Goal: Information Seeking & Learning: Learn about a topic

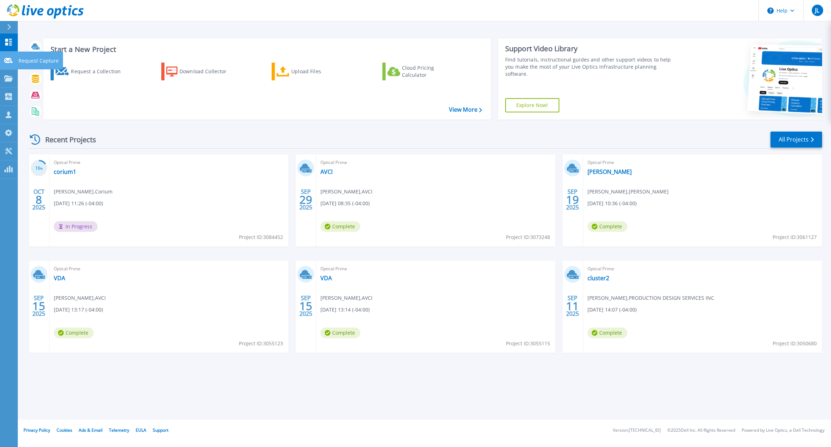
click at [9, 54] on link "Request Capture Request Capture" at bounding box center [9, 61] width 18 height 18
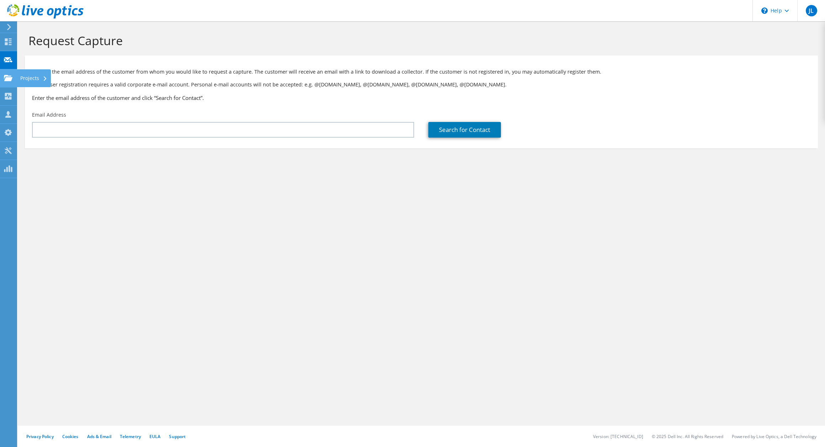
click at [9, 75] on icon at bounding box center [8, 78] width 9 height 7
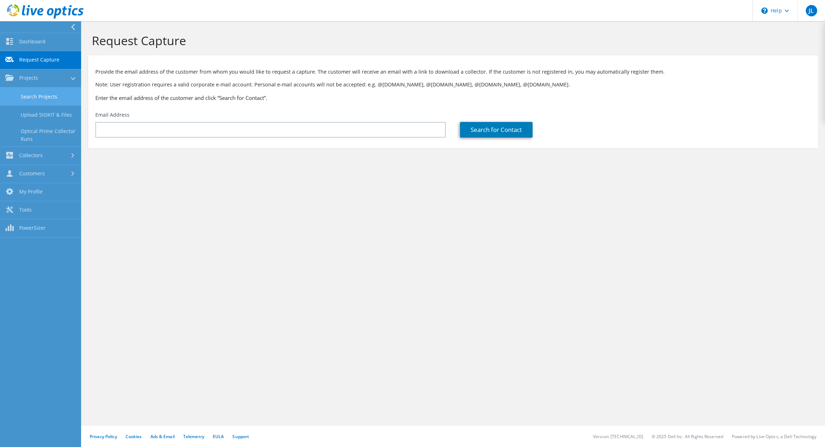
click at [23, 95] on link "Search Projects" at bounding box center [40, 97] width 81 height 18
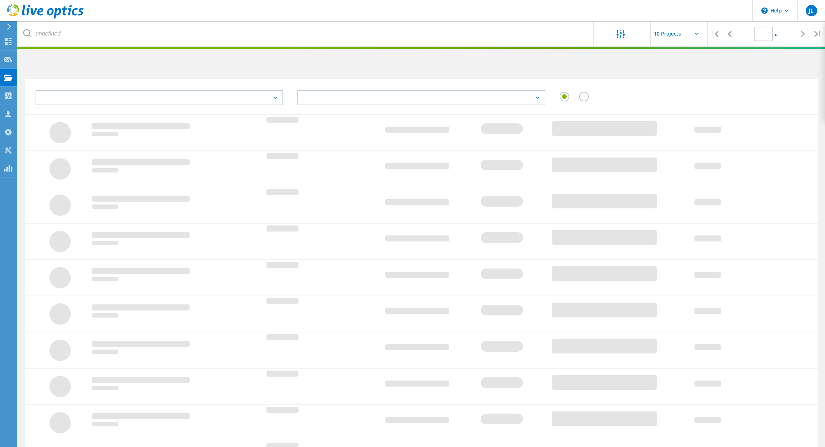
type input "1"
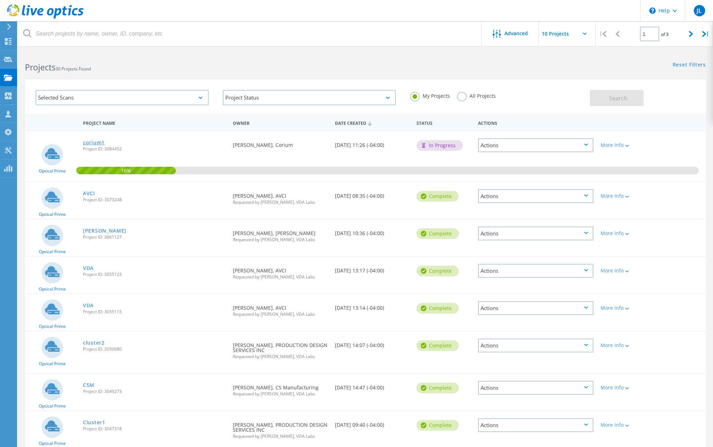
click at [97, 142] on link "corium1" at bounding box center [94, 142] width 22 height 5
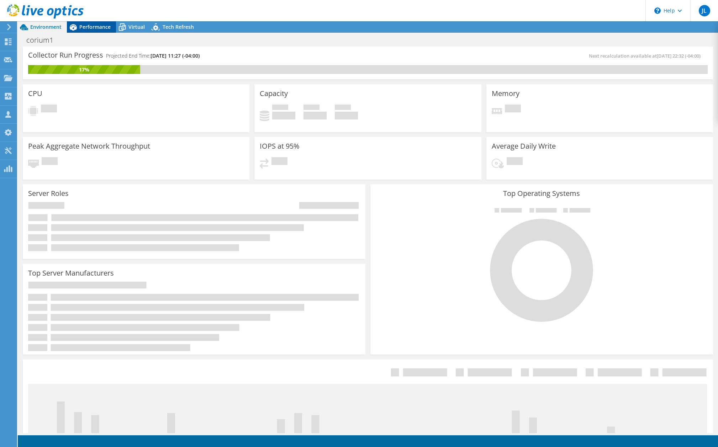
click at [97, 26] on span "Performance" at bounding box center [94, 26] width 31 height 7
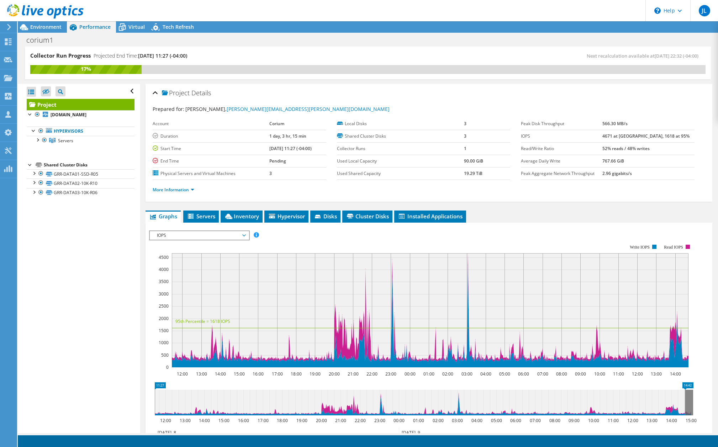
click at [609, 209] on div "Project Details Prepared for: [PERSON_NAME], [PERSON_NAME][EMAIL_ADDRESS][PERSO…" at bounding box center [429, 303] width 578 height 439
click at [75, 138] on link "Servers" at bounding box center [81, 140] width 108 height 9
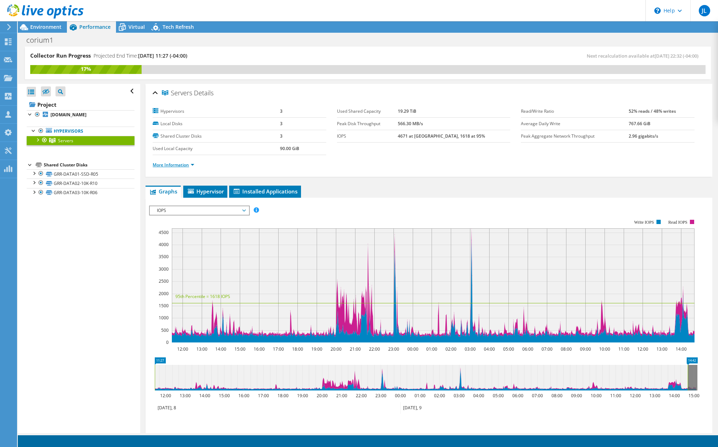
click at [183, 166] on link "More Information" at bounding box center [174, 165] width 42 height 6
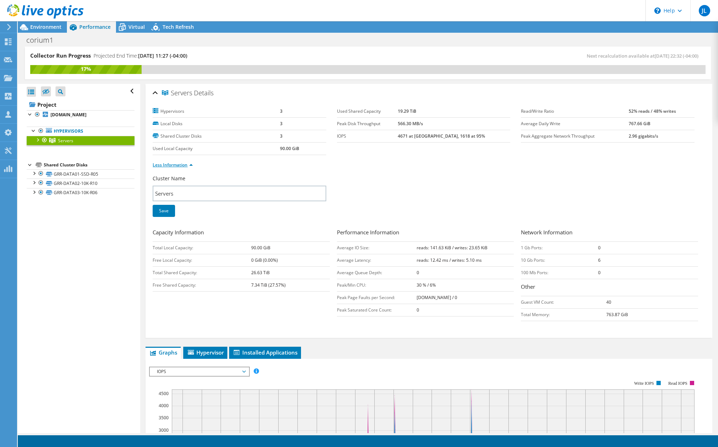
click at [183, 166] on link "Less Information" at bounding box center [173, 165] width 40 height 6
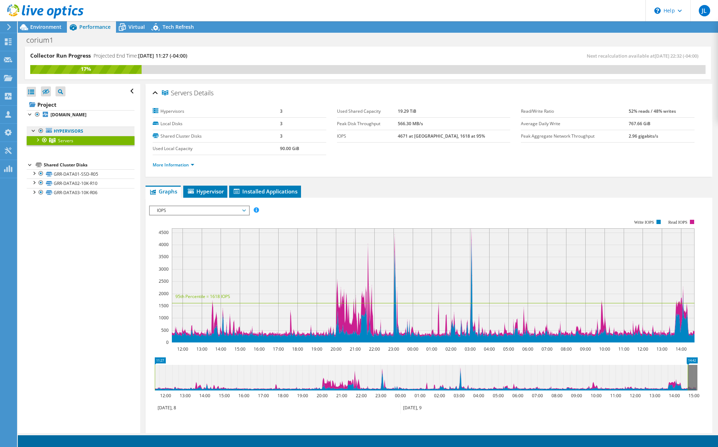
click at [68, 132] on link "Hypervisors" at bounding box center [81, 131] width 108 height 9
click at [86, 113] on b "[DOMAIN_NAME]" at bounding box center [69, 115] width 36 height 6
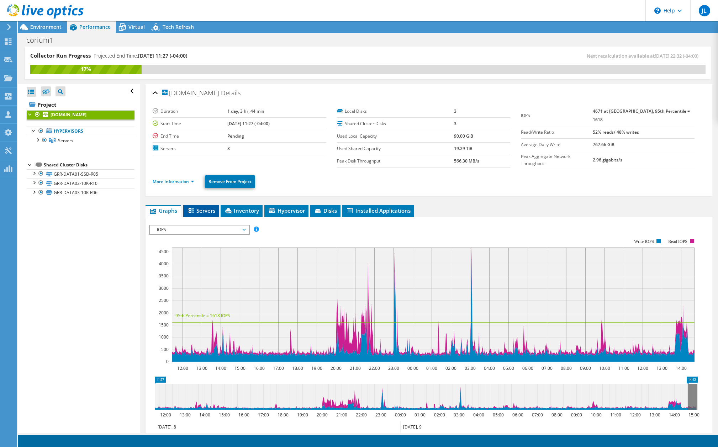
click at [207, 208] on span "Servers" at bounding box center [201, 210] width 28 height 7
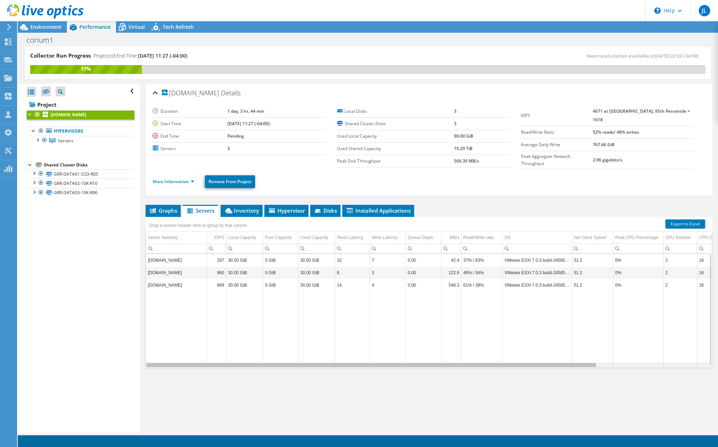
drag, startPoint x: 497, startPoint y: 366, endPoint x: 463, endPoint y: 399, distance: 47.1
click at [463, 399] on body "JL Channel Partner [PERSON_NAME] [EMAIL_ADDRESS][DOMAIN_NAME] VDA Labs My Profi…" at bounding box center [359, 223] width 718 height 447
drag, startPoint x: 470, startPoint y: 365, endPoint x: 346, endPoint y: 353, distance: 124.1
click at [346, 353] on body "JL Channel Partner [PERSON_NAME] [EMAIL_ADDRESS][DOMAIN_NAME] VDA Labs My Profi…" at bounding box center [359, 223] width 718 height 447
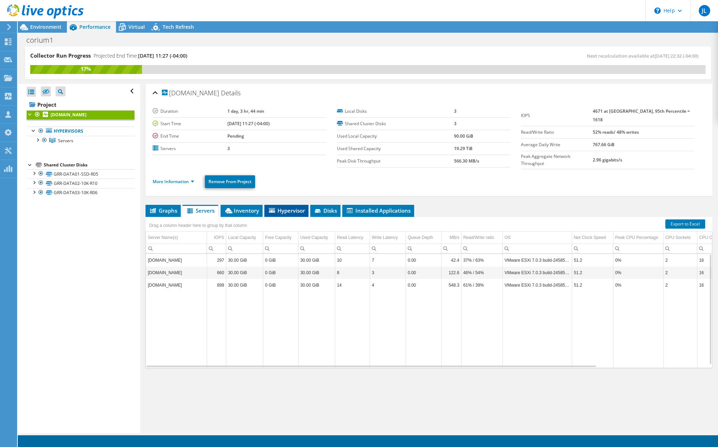
click at [280, 207] on span "Hypervisor" at bounding box center [286, 210] width 37 height 7
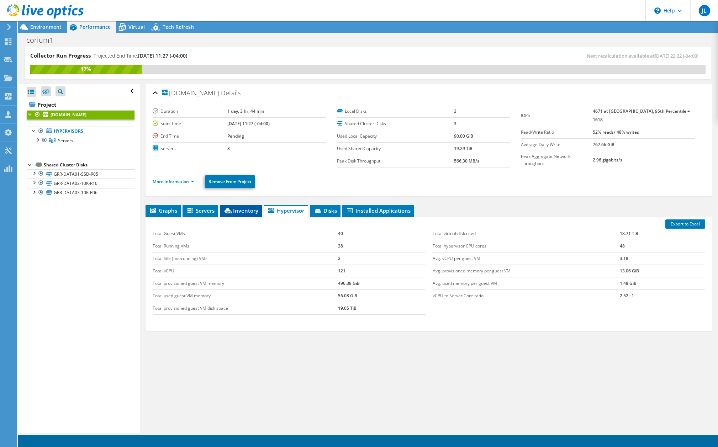
click at [246, 212] on span "Inventory" at bounding box center [241, 210] width 35 height 7
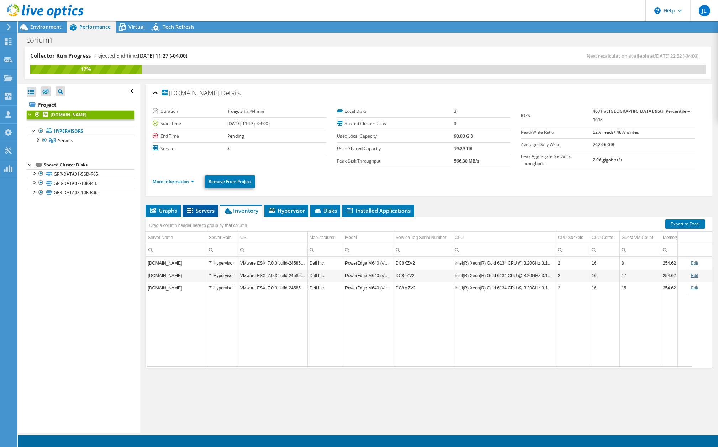
click at [208, 211] on span "Servers" at bounding box center [200, 210] width 28 height 7
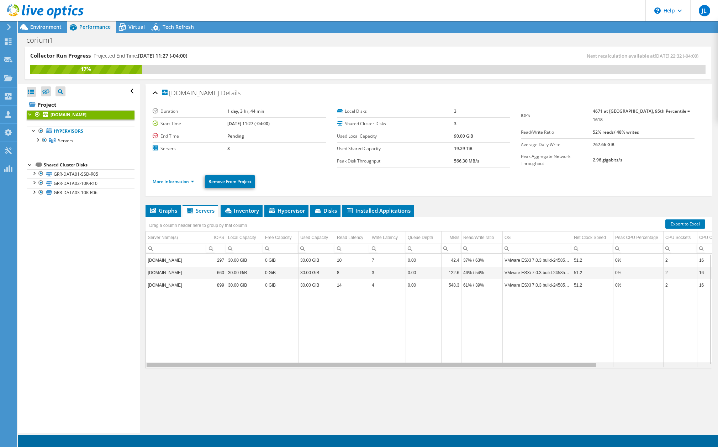
drag, startPoint x: 554, startPoint y: 361, endPoint x: 487, endPoint y: 362, distance: 66.6
click at [488, 362] on body "JL Channel Partner [PERSON_NAME] [EMAIL_ADDRESS][DOMAIN_NAME] VDA Labs My Profi…" at bounding box center [359, 223] width 718 height 447
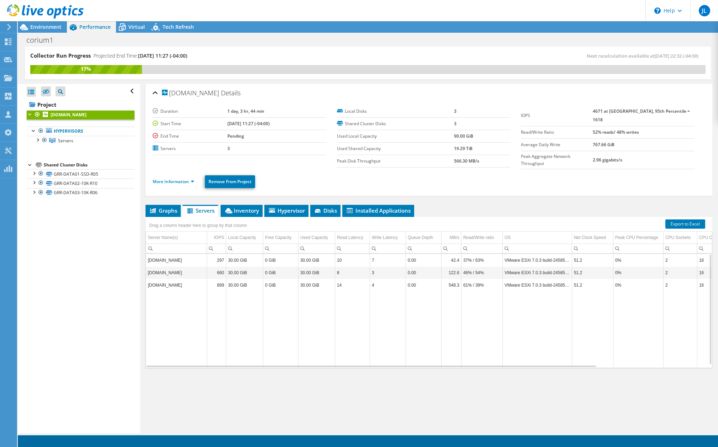
drag, startPoint x: 480, startPoint y: 367, endPoint x: 469, endPoint y: 369, distance: 11.7
click at [469, 369] on div "Graphs Servers Inventory Hypervisor Disks Cluster Disks Installed Applications …" at bounding box center [429, 294] width 567 height 178
click at [62, 134] on link "Hypervisors" at bounding box center [81, 131] width 108 height 9
click at [73, 127] on link "Hypervisors" at bounding box center [81, 131] width 108 height 9
click at [79, 132] on link "Hypervisors" at bounding box center [81, 131] width 108 height 9
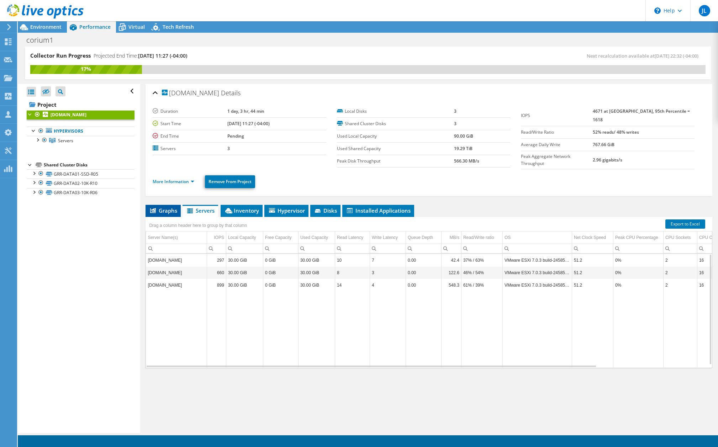
click at [170, 209] on span "Graphs" at bounding box center [163, 210] width 28 height 7
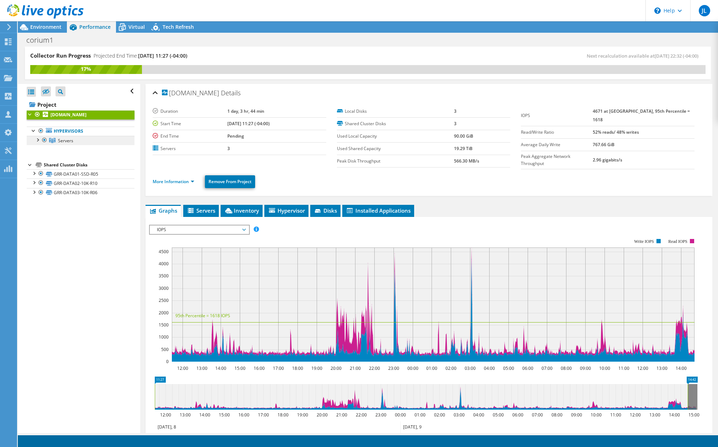
click at [70, 142] on span "Servers" at bounding box center [65, 141] width 15 height 6
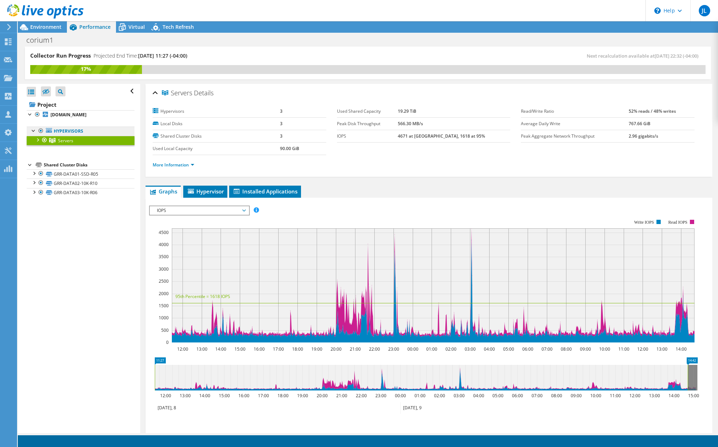
click at [57, 132] on link "Hypervisors" at bounding box center [81, 131] width 108 height 9
click at [209, 193] on span "Hypervisor" at bounding box center [205, 191] width 37 height 7
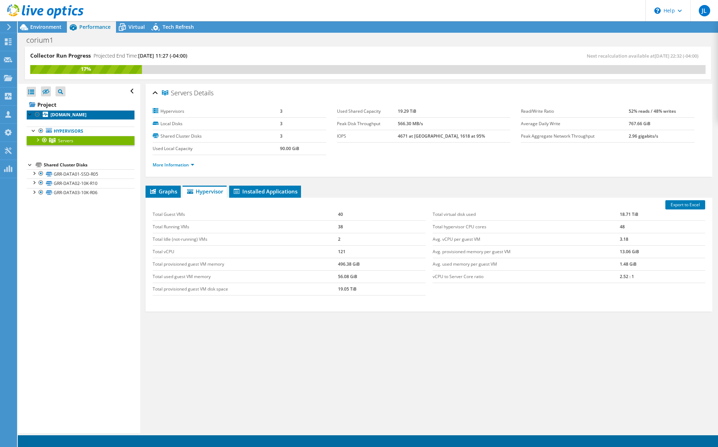
click at [63, 111] on link "[DOMAIN_NAME]" at bounding box center [81, 114] width 108 height 9
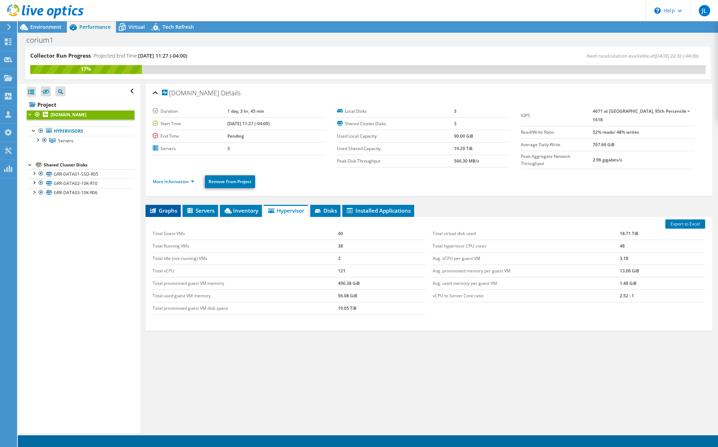
click at [160, 212] on span "Graphs" at bounding box center [163, 210] width 28 height 7
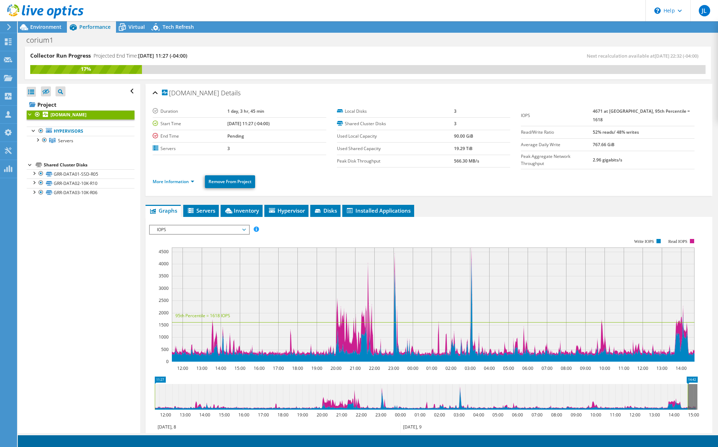
click at [171, 184] on ul "More Information Remove From Project" at bounding box center [429, 181] width 553 height 15
click at [169, 181] on link "More Information" at bounding box center [174, 182] width 42 height 6
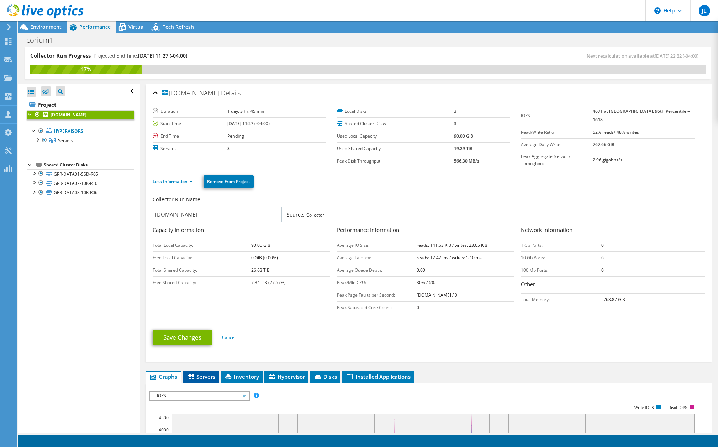
click at [201, 375] on span "Servers" at bounding box center [201, 376] width 28 height 7
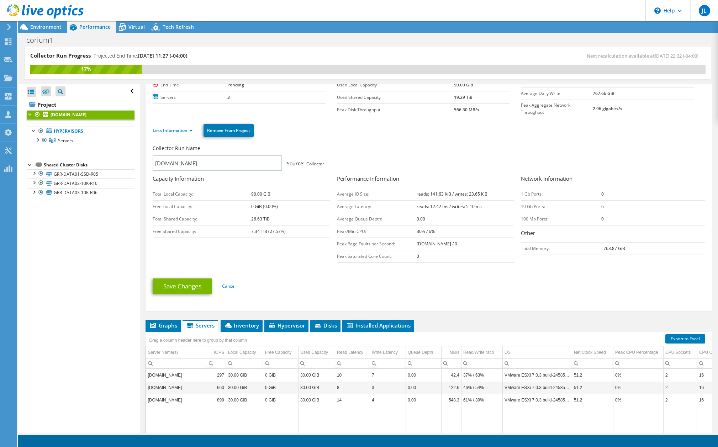
scroll to position [126, 0]
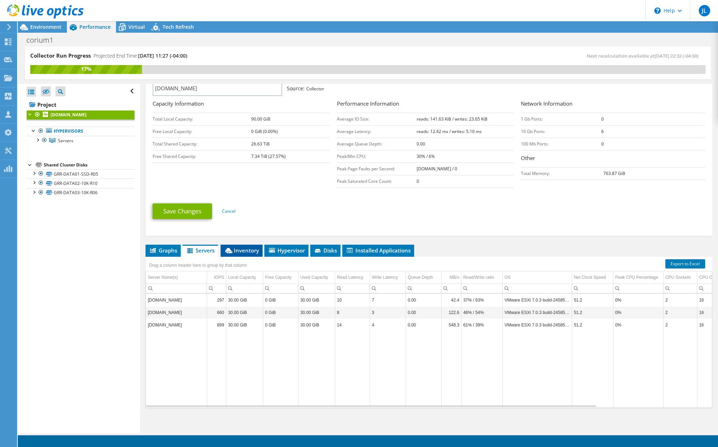
click at [252, 245] on li "Inventory" at bounding box center [242, 251] width 42 height 12
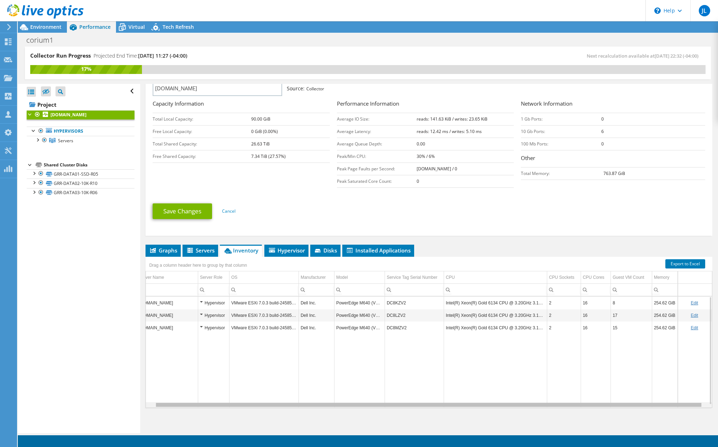
scroll to position [0, 14]
drag, startPoint x: 686, startPoint y: 405, endPoint x: 702, endPoint y: 402, distance: 16.7
click at [702, 402] on body "JL Channel Partner [PERSON_NAME] [EMAIL_ADDRESS][DOMAIN_NAME] VDA Labs My Profi…" at bounding box center [359, 223] width 718 height 447
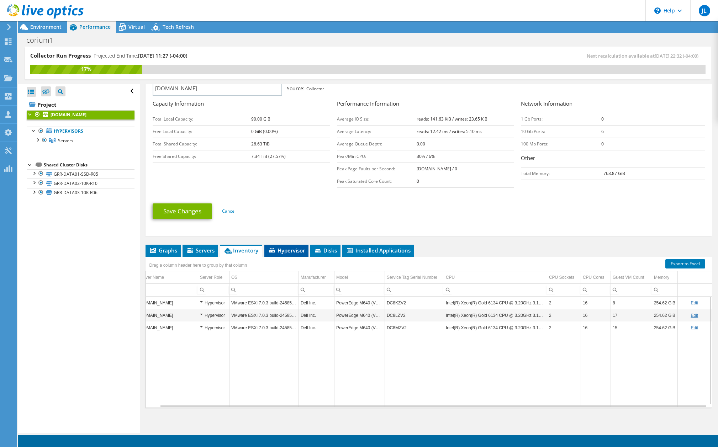
click at [292, 247] on span "Hypervisor" at bounding box center [286, 250] width 37 height 7
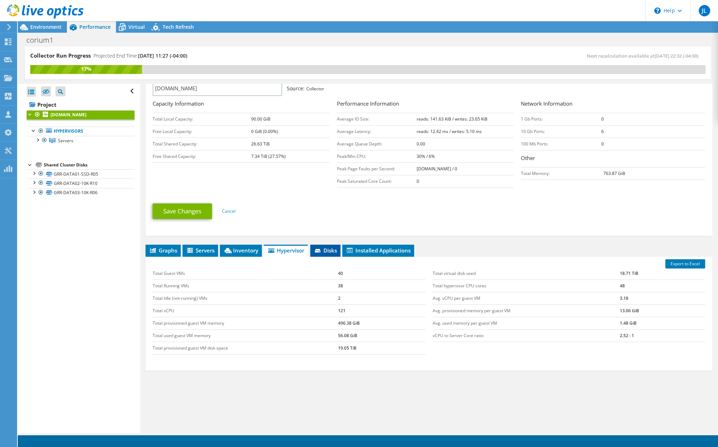
click at [329, 249] on span "Disks" at bounding box center [325, 250] width 23 height 7
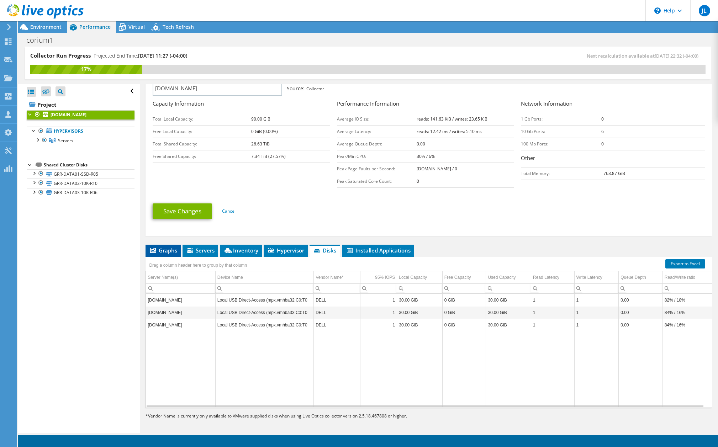
click at [166, 250] on span "Graphs" at bounding box center [163, 250] width 28 height 7
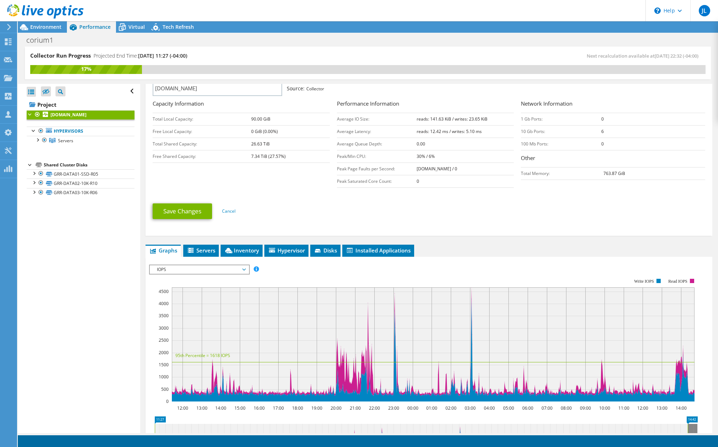
click at [199, 267] on span "IOPS" at bounding box center [198, 270] width 91 height 9
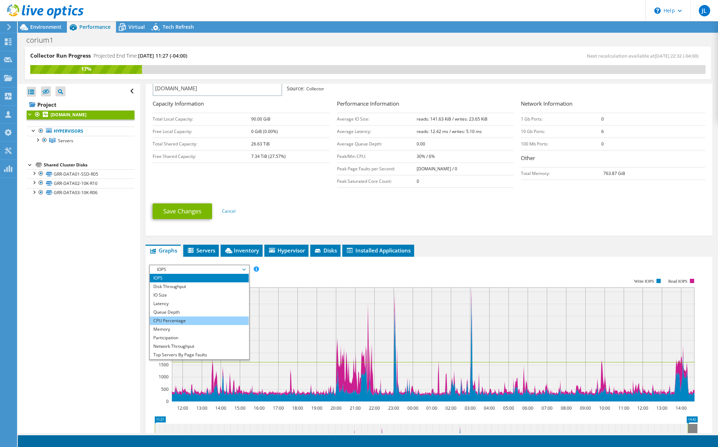
click at [173, 319] on li "CPU Percentage" at bounding box center [199, 321] width 99 height 9
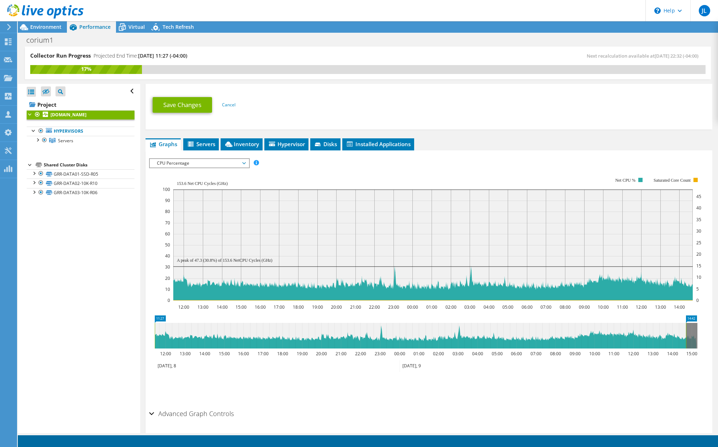
scroll to position [233, 0]
click at [283, 399] on div "Save Zoom" at bounding box center [429, 387] width 560 height 31
